Goal: Task Accomplishment & Management: Complete application form

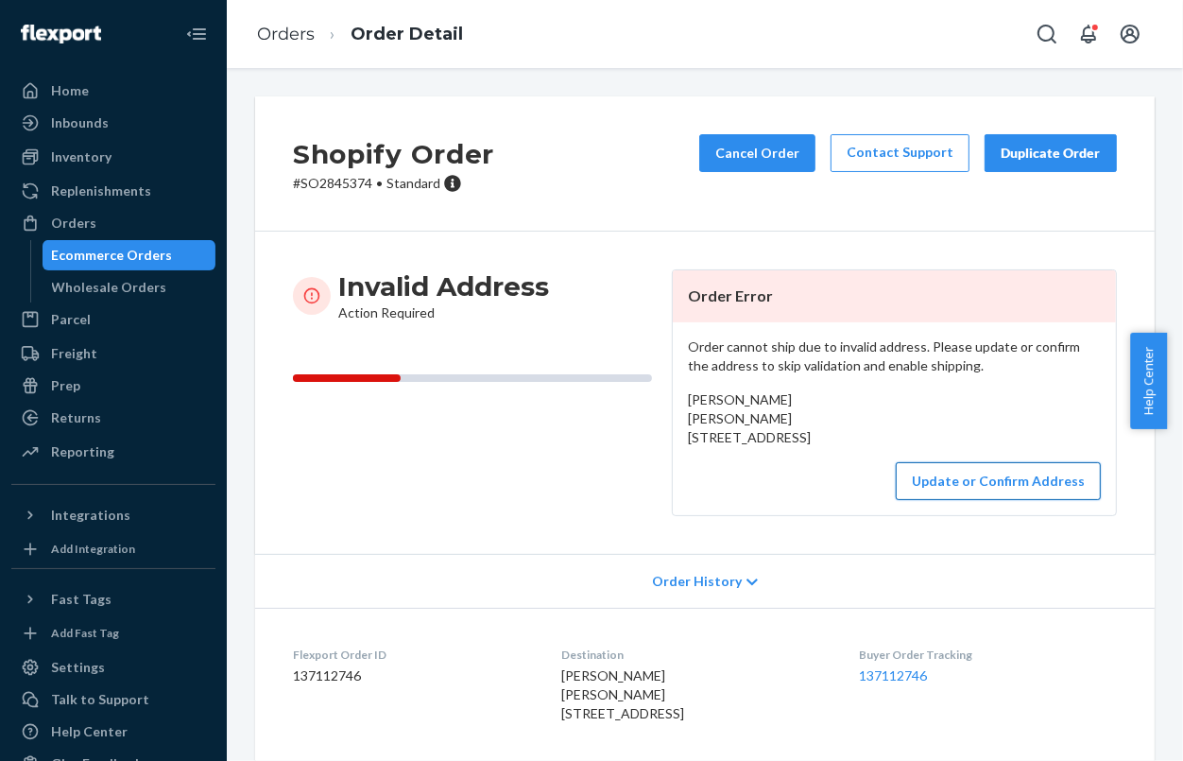
click at [1034, 500] on button "Update or Confirm Address" at bounding box center [998, 481] width 205 height 38
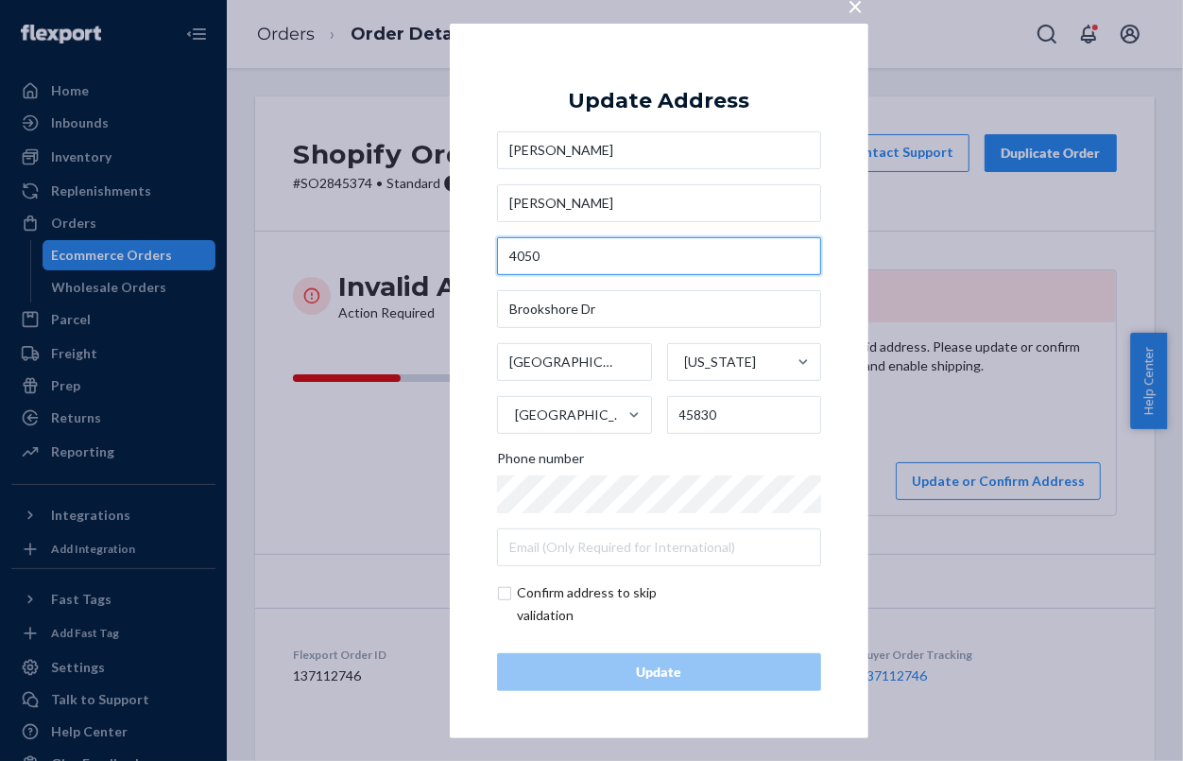
click at [524, 258] on input "4050" at bounding box center [659, 256] width 324 height 38
click at [525, 257] on input "4050" at bounding box center [659, 256] width 324 height 38
paste input "Brookshore Drive"
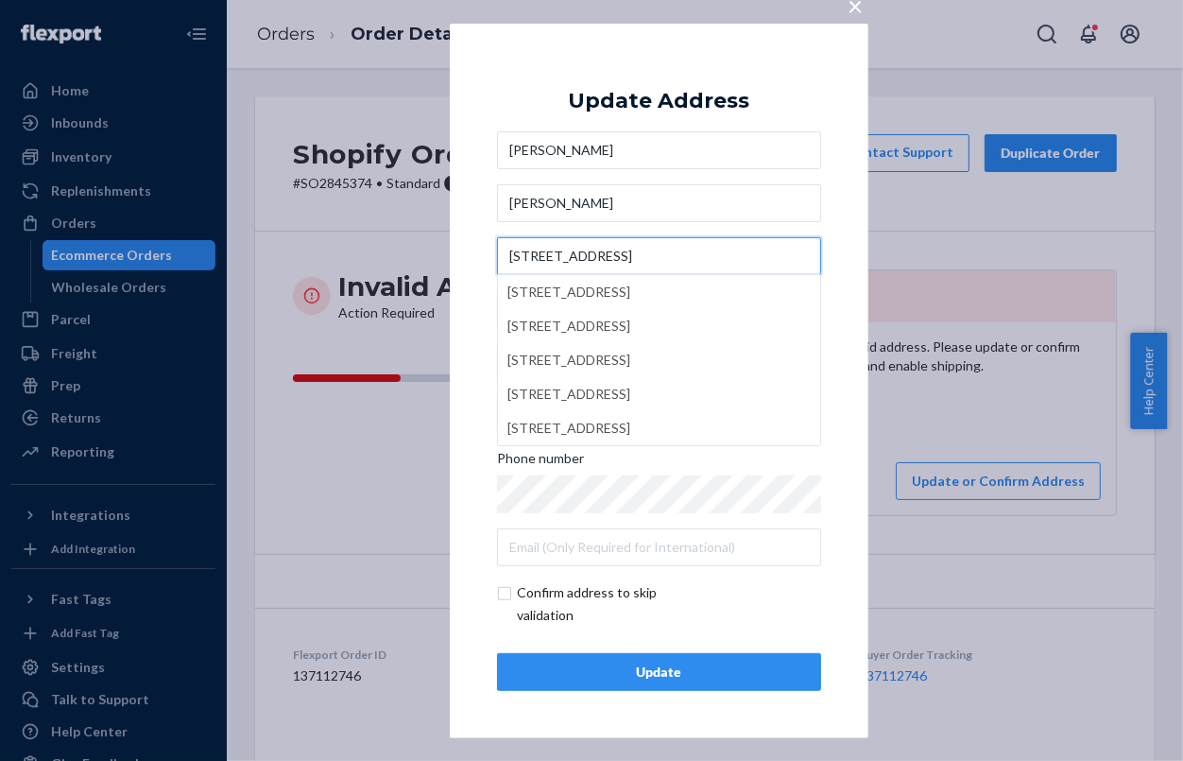
type input "[STREET_ADDRESS]"
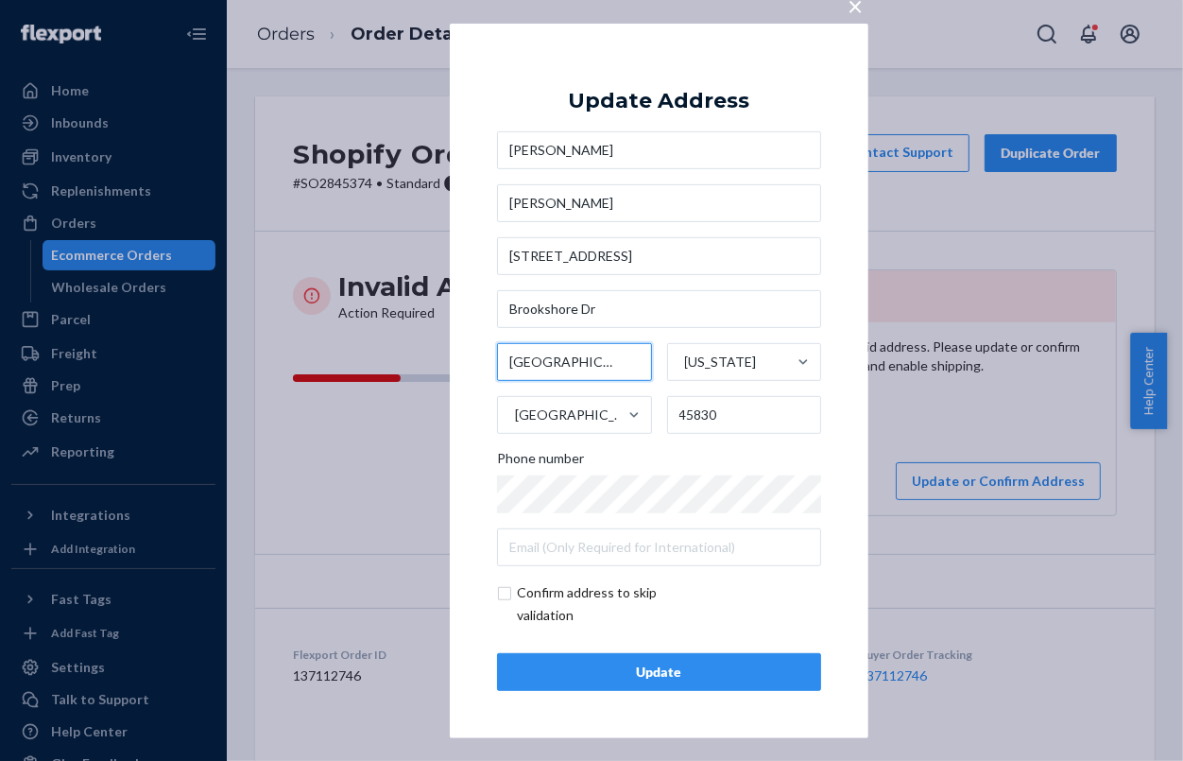
click at [585, 365] on input "[GEOGRAPHIC_DATA]" at bounding box center [574, 362] width 155 height 38
paste input "[GEOGRAPHIC_DATA]"
type input "[GEOGRAPHIC_DATA]"
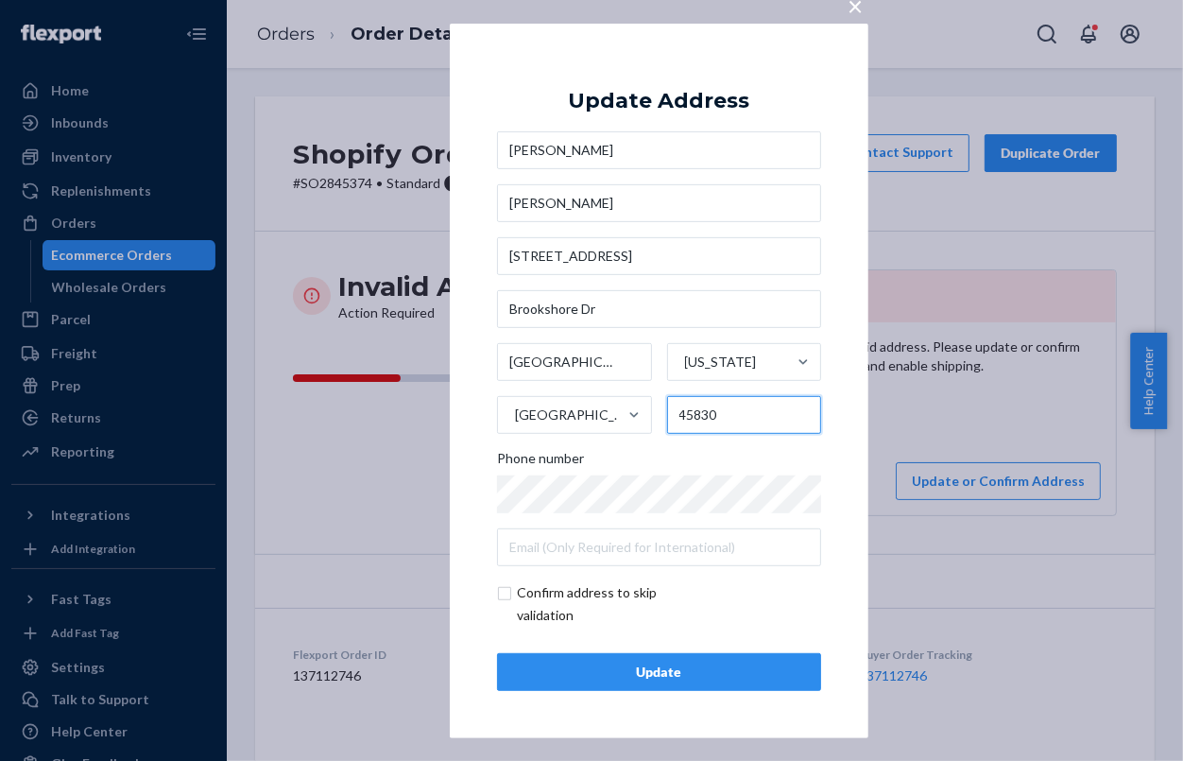
click at [708, 413] on input "45830" at bounding box center [744, 415] width 155 height 38
paste input "01"
type input "45801"
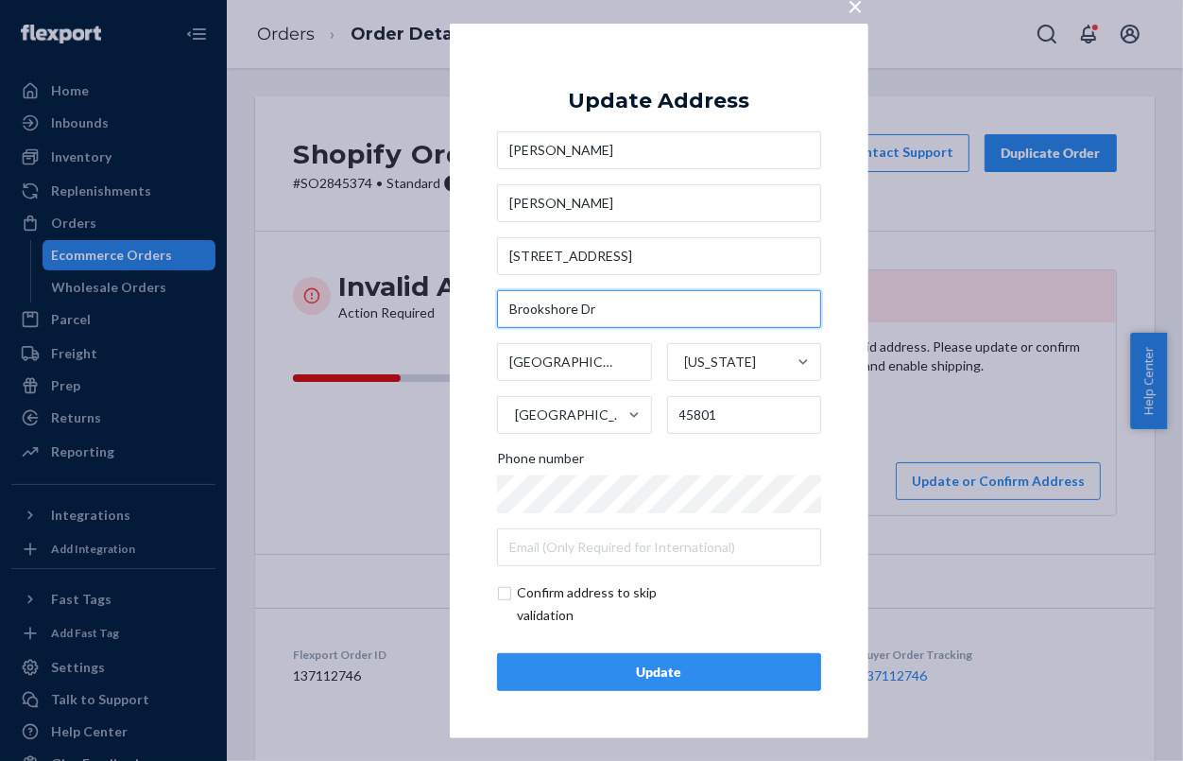
click at [562, 305] on input "Brookshore Dr" at bounding box center [659, 309] width 324 height 38
click at [563, 306] on input "Brookshore Dr" at bounding box center [659, 309] width 324 height 38
click at [659, 678] on div "Update" at bounding box center [659, 671] width 292 height 19
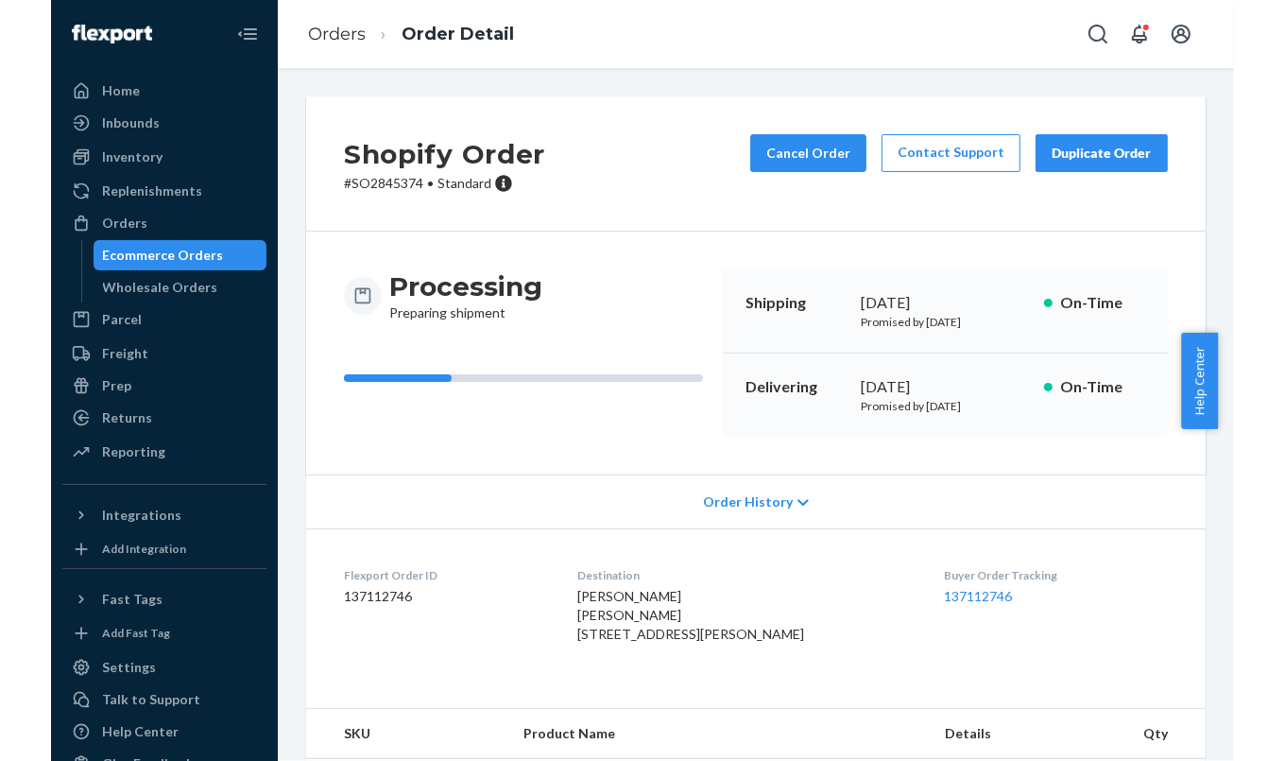
scroll to position [195, 0]
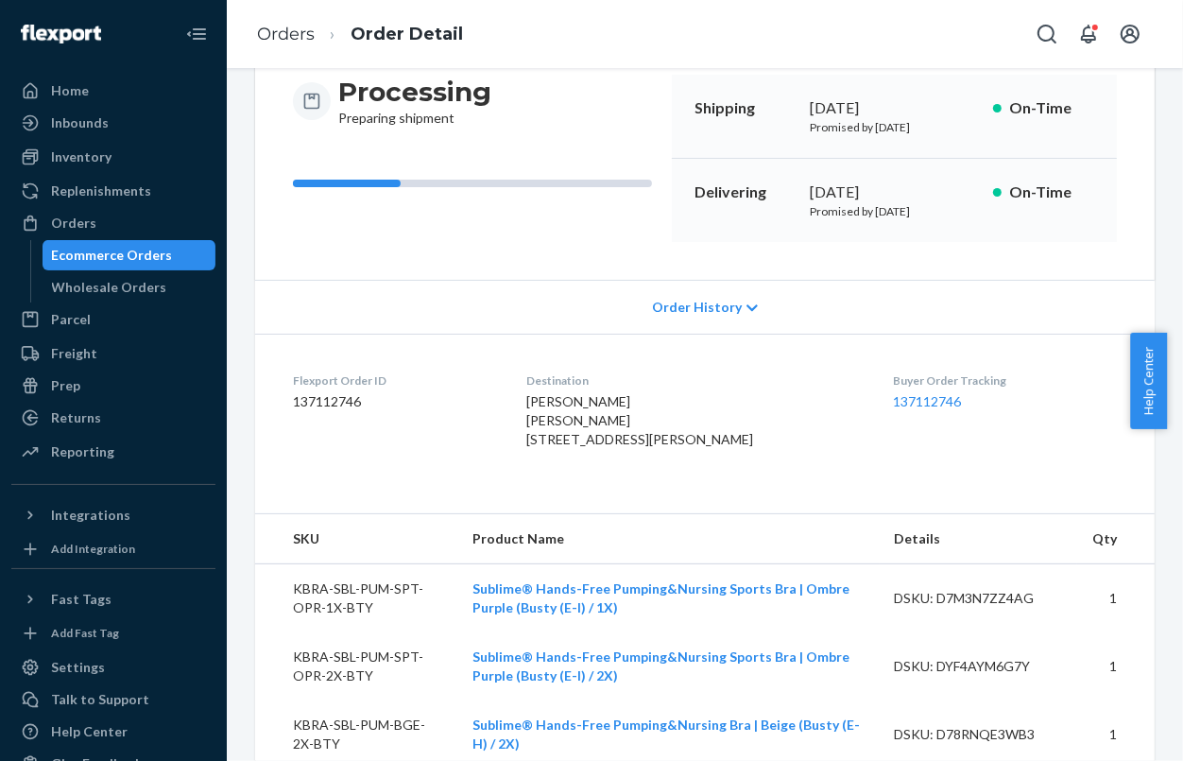
drag, startPoint x: 647, startPoint y: 472, endPoint x: 553, endPoint y: 453, distance: 96.5
click at [553, 447] on span "[PERSON_NAME] [PERSON_NAME] [STREET_ADDRESS][PERSON_NAME]" at bounding box center [639, 420] width 227 height 54
copy span "[STREET_ADDRESS][PERSON_NAME]"
